Goal: Check status: Check status

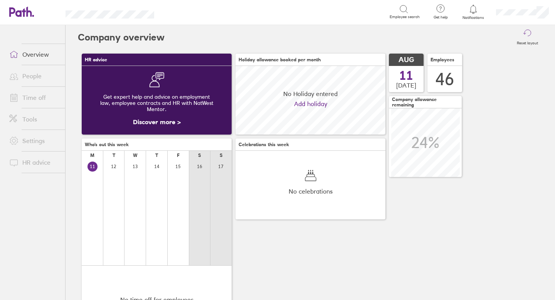
scroll to position [69, 150]
click at [28, 76] on ul "Overview People Time off Tools Settings HR advice" at bounding box center [32, 149] width 65 height 249
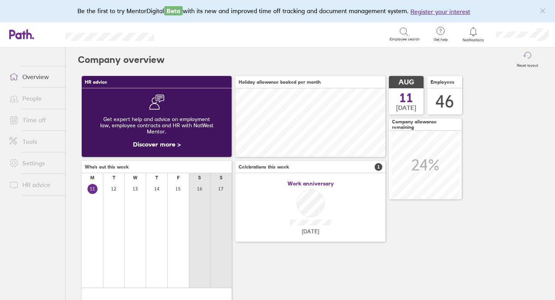
click at [35, 120] on link "Time off" at bounding box center [34, 119] width 62 height 15
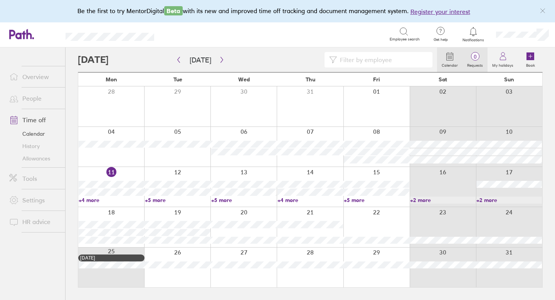
click at [478, 57] on span "0" at bounding box center [475, 57] width 25 height 6
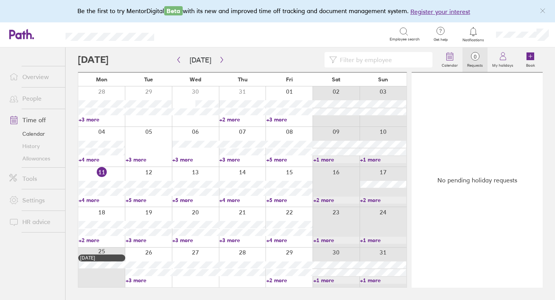
click at [477, 55] on span "0" at bounding box center [475, 57] width 25 height 6
